Goal: Information Seeking & Learning: Learn about a topic

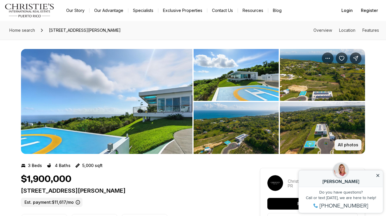
click at [342, 146] on p "All photos" at bounding box center [348, 145] width 20 height 5
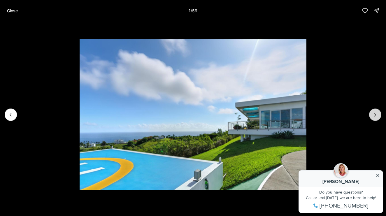
click at [375, 113] on icon "Next slide" at bounding box center [375, 115] width 6 height 6
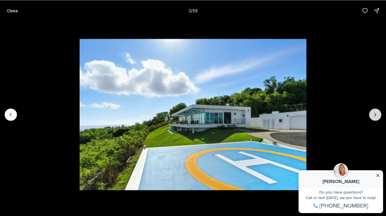
click at [375, 113] on icon "Next slide" at bounding box center [375, 115] width 6 height 6
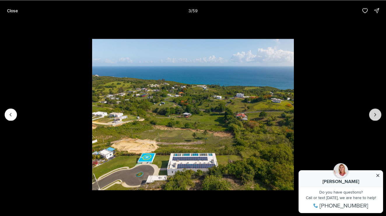
click at [375, 113] on icon "Next slide" at bounding box center [375, 115] width 6 height 6
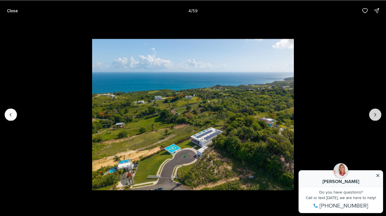
click at [375, 113] on icon "Next slide" at bounding box center [375, 115] width 6 height 6
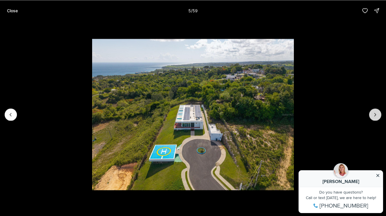
click at [375, 113] on icon "Next slide" at bounding box center [375, 115] width 6 height 6
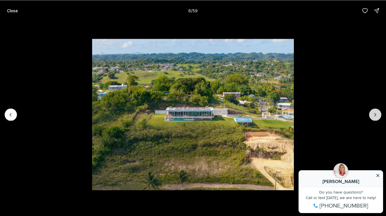
click at [375, 113] on icon "Next slide" at bounding box center [375, 115] width 6 height 6
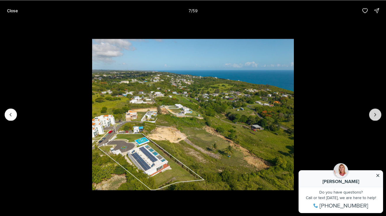
click at [375, 113] on icon "Next slide" at bounding box center [375, 115] width 6 height 6
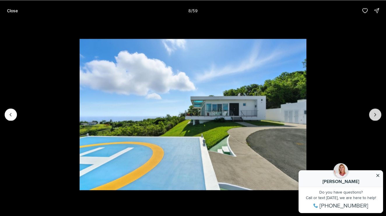
click at [375, 113] on icon "Next slide" at bounding box center [375, 115] width 6 height 6
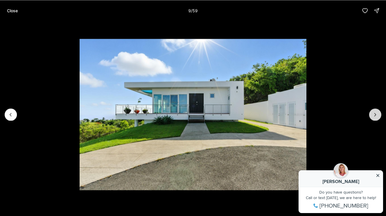
click at [375, 113] on icon "Next slide" at bounding box center [375, 115] width 6 height 6
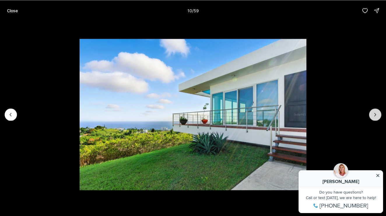
click at [375, 113] on icon "Next slide" at bounding box center [375, 115] width 6 height 6
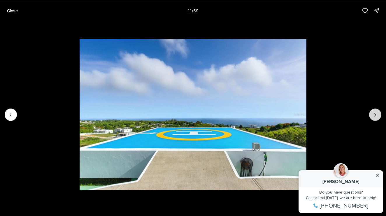
click at [375, 113] on icon "Next slide" at bounding box center [375, 115] width 6 height 6
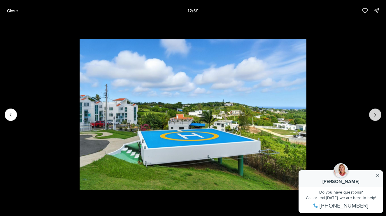
click at [375, 113] on icon "Next slide" at bounding box center [375, 115] width 6 height 6
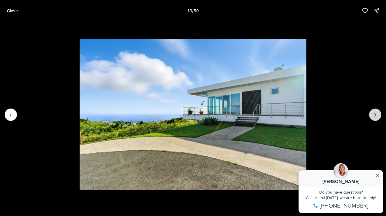
click at [375, 113] on icon "Next slide" at bounding box center [375, 115] width 6 height 6
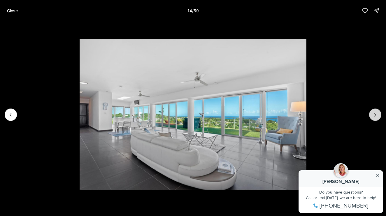
click at [375, 113] on icon "Next slide" at bounding box center [375, 115] width 6 height 6
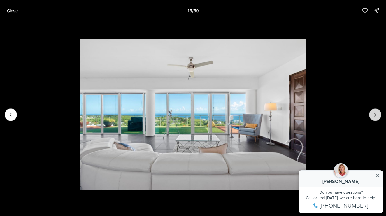
click at [375, 113] on icon "Next slide" at bounding box center [375, 115] width 6 height 6
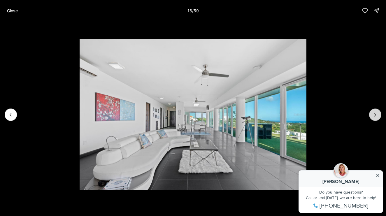
click at [375, 113] on icon "Next slide" at bounding box center [375, 115] width 6 height 6
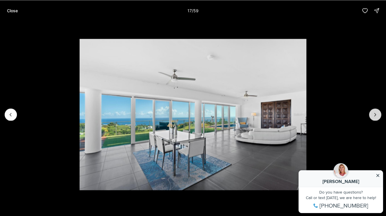
click at [375, 113] on icon "Next slide" at bounding box center [375, 115] width 6 height 6
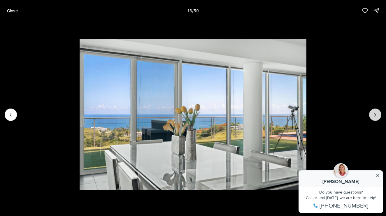
click at [375, 113] on icon "Next slide" at bounding box center [375, 115] width 6 height 6
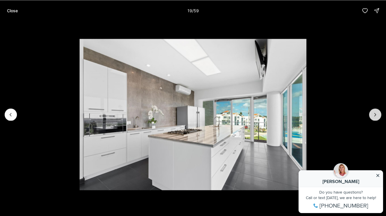
click at [375, 113] on icon "Next slide" at bounding box center [375, 115] width 6 height 6
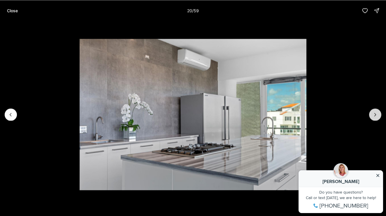
click at [375, 113] on icon "Next slide" at bounding box center [375, 115] width 6 height 6
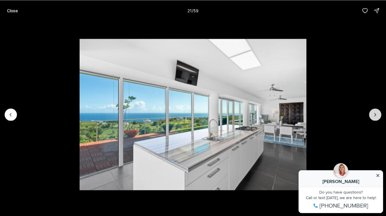
click at [375, 113] on icon "Next slide" at bounding box center [375, 115] width 6 height 6
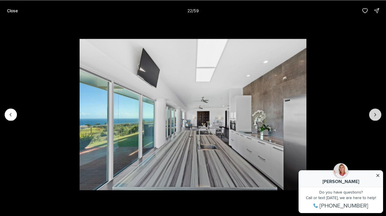
click at [375, 113] on icon "Next slide" at bounding box center [375, 115] width 6 height 6
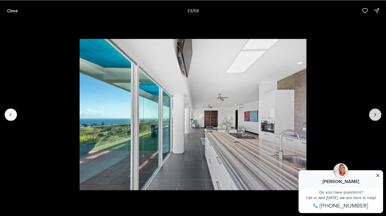
click at [375, 113] on icon "Next slide" at bounding box center [375, 115] width 6 height 6
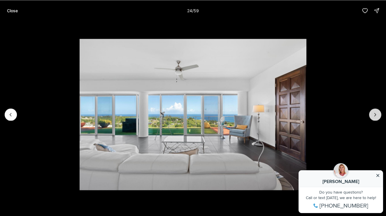
click at [375, 113] on icon "Next slide" at bounding box center [375, 115] width 6 height 6
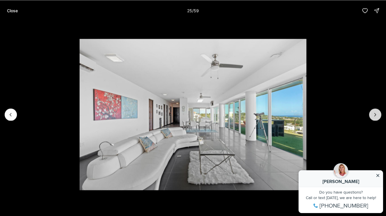
click at [375, 113] on icon "Next slide" at bounding box center [375, 115] width 6 height 6
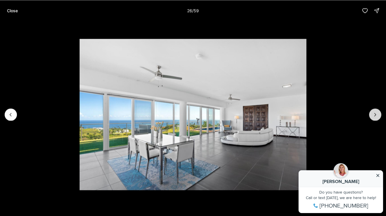
click at [375, 113] on icon "Next slide" at bounding box center [375, 115] width 6 height 6
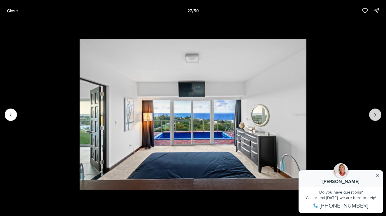
click at [375, 113] on icon "Next slide" at bounding box center [375, 115] width 6 height 6
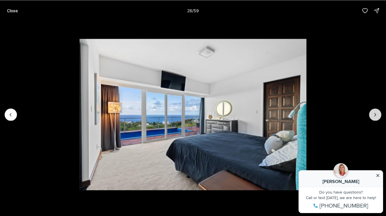
click at [375, 113] on icon "Next slide" at bounding box center [375, 115] width 6 height 6
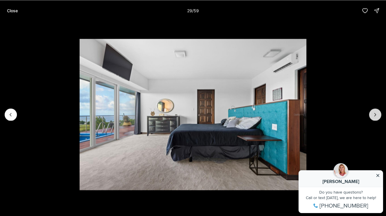
click at [372, 115] on button "Next slide" at bounding box center [375, 114] width 12 height 12
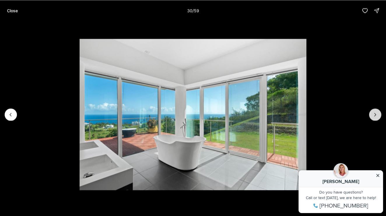
click at [374, 117] on icon "Next slide" at bounding box center [375, 115] width 6 height 6
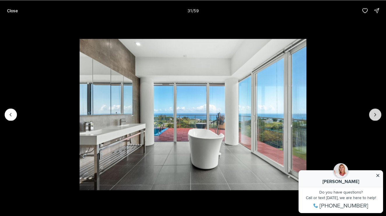
click at [374, 117] on icon "Next slide" at bounding box center [375, 115] width 6 height 6
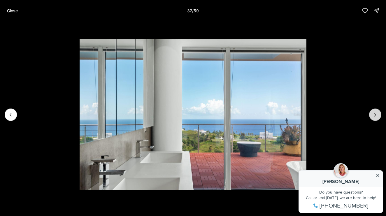
click at [374, 117] on icon "Next slide" at bounding box center [375, 115] width 6 height 6
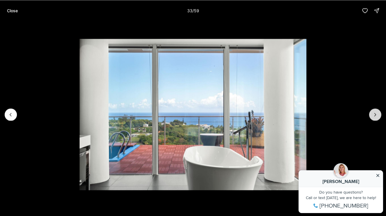
click at [374, 117] on icon "Next slide" at bounding box center [375, 115] width 6 height 6
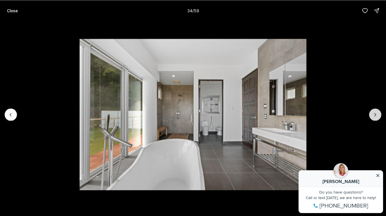
click at [374, 117] on icon "Next slide" at bounding box center [375, 115] width 6 height 6
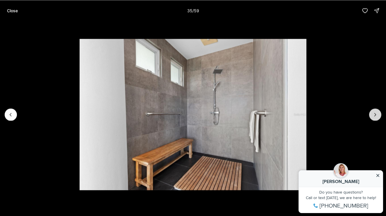
click at [374, 117] on icon "Next slide" at bounding box center [375, 115] width 6 height 6
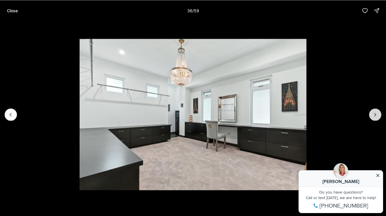
click at [374, 117] on icon "Next slide" at bounding box center [375, 115] width 6 height 6
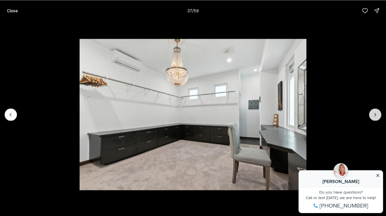
click at [374, 117] on icon "Next slide" at bounding box center [375, 115] width 6 height 6
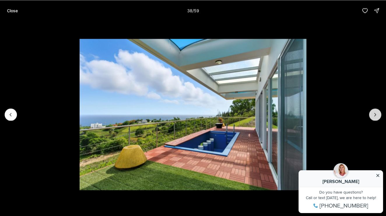
click at [374, 117] on icon "Next slide" at bounding box center [375, 115] width 6 height 6
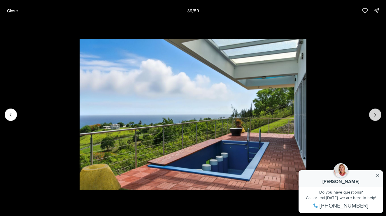
click at [374, 117] on icon "Next slide" at bounding box center [375, 115] width 6 height 6
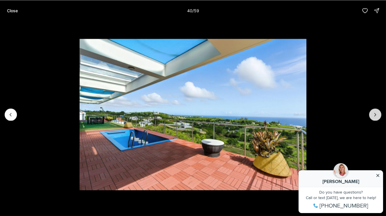
click at [374, 117] on icon "Next slide" at bounding box center [375, 115] width 6 height 6
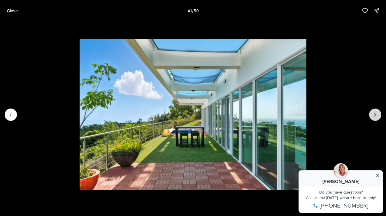
click at [374, 117] on icon "Next slide" at bounding box center [375, 115] width 6 height 6
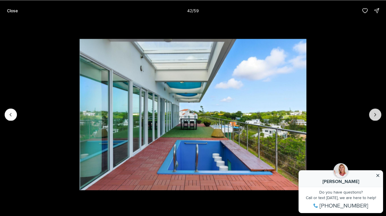
click at [374, 117] on icon "Next slide" at bounding box center [375, 115] width 6 height 6
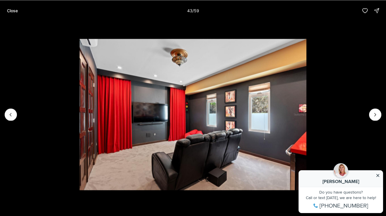
click at [307, 173] on img "43 of 59" at bounding box center [193, 114] width 227 height 151
click at [307, 172] on img "43 of 59" at bounding box center [193, 114] width 227 height 151
click at [374, 113] on icon "Next slide" at bounding box center [375, 115] width 6 height 6
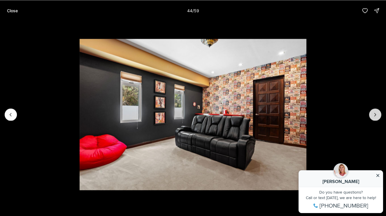
click at [374, 113] on icon "Next slide" at bounding box center [375, 115] width 6 height 6
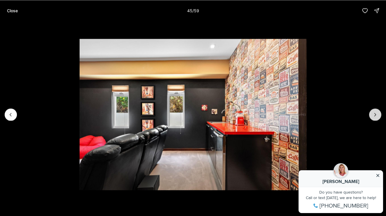
click at [374, 113] on icon "Next slide" at bounding box center [375, 115] width 6 height 6
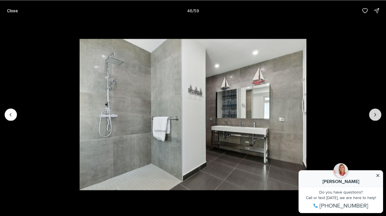
click at [374, 113] on icon "Next slide" at bounding box center [375, 115] width 6 height 6
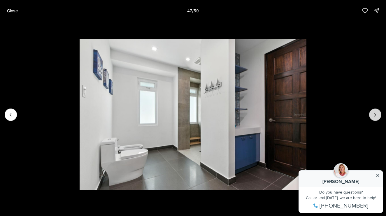
click at [374, 113] on icon "Next slide" at bounding box center [375, 115] width 6 height 6
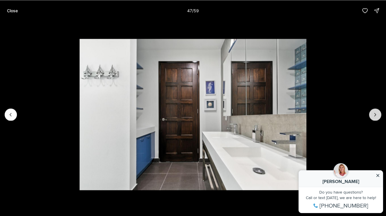
click at [374, 113] on icon "Next slide" at bounding box center [375, 115] width 6 height 6
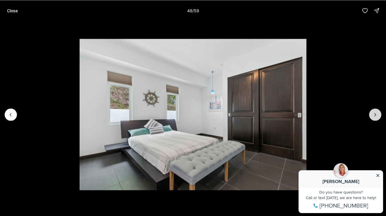
click at [374, 113] on icon "Next slide" at bounding box center [375, 115] width 6 height 6
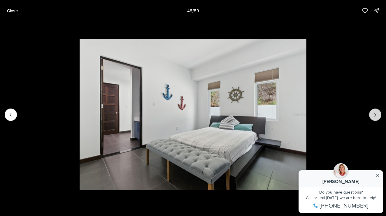
click at [374, 113] on icon "Next slide" at bounding box center [375, 115] width 6 height 6
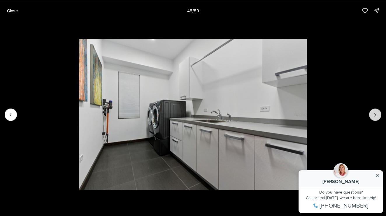
click at [374, 113] on icon "Next slide" at bounding box center [375, 115] width 6 height 6
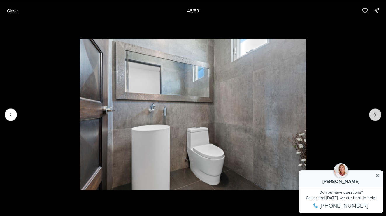
click at [374, 113] on icon "Next slide" at bounding box center [375, 115] width 6 height 6
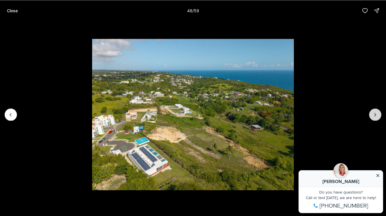
click at [374, 113] on icon "Next slide" at bounding box center [375, 115] width 6 height 6
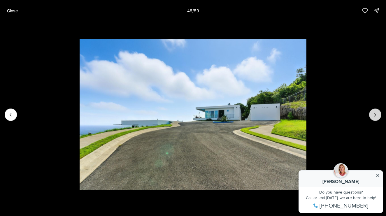
click at [374, 113] on icon "Next slide" at bounding box center [375, 115] width 6 height 6
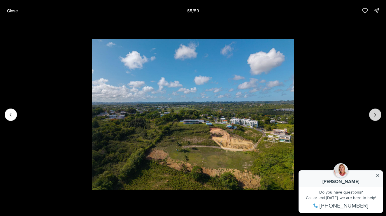
click at [374, 113] on icon "Next slide" at bounding box center [375, 115] width 6 height 6
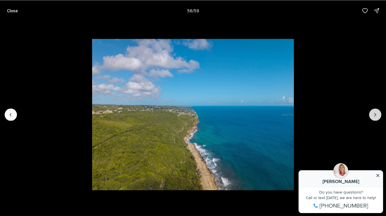
click at [374, 113] on icon "Next slide" at bounding box center [375, 115] width 6 height 6
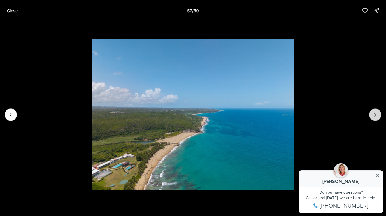
click at [374, 113] on icon "Next slide" at bounding box center [375, 115] width 6 height 6
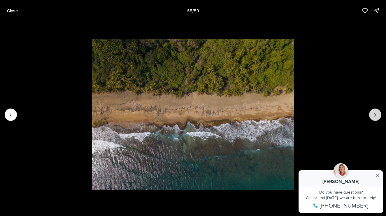
click at [374, 113] on icon "Next slide" at bounding box center [375, 115] width 6 height 6
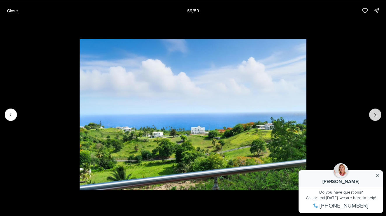
click at [374, 113] on div at bounding box center [375, 114] width 12 height 12
click at [11, 10] on p "Close" at bounding box center [12, 10] width 11 height 5
